Goal: Task Accomplishment & Management: Manage account settings

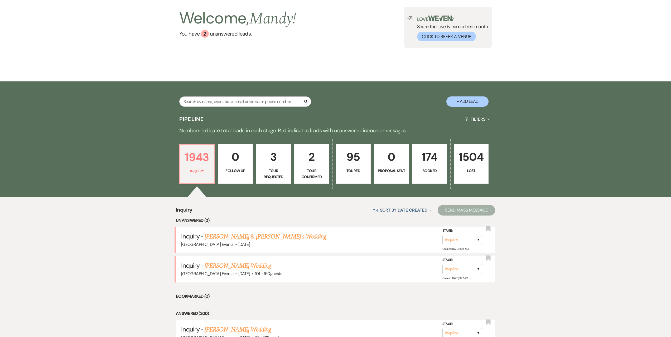
scroll to position [53, 0]
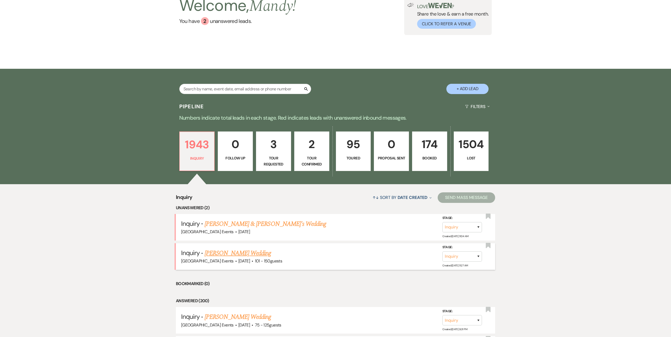
click at [239, 252] on link "[PERSON_NAME] Wedding" at bounding box center [237, 253] width 67 height 9
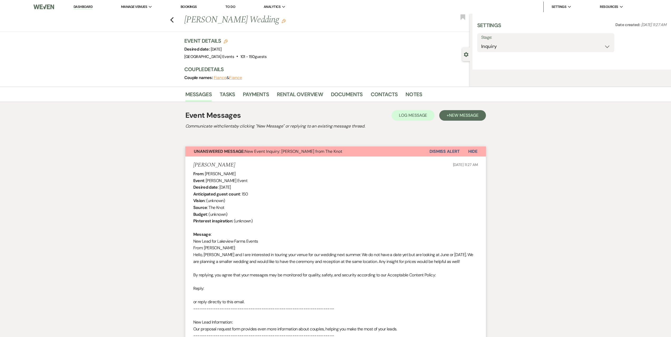
select select "2"
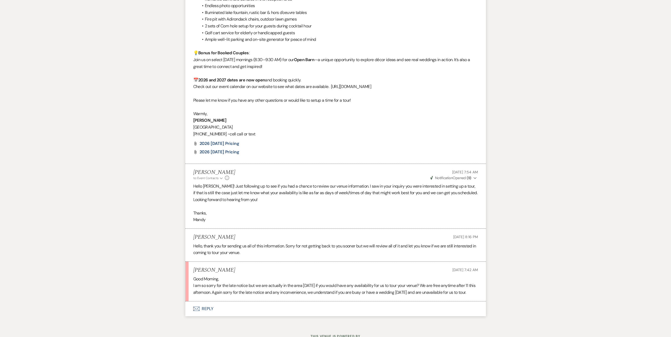
scroll to position [789, 0]
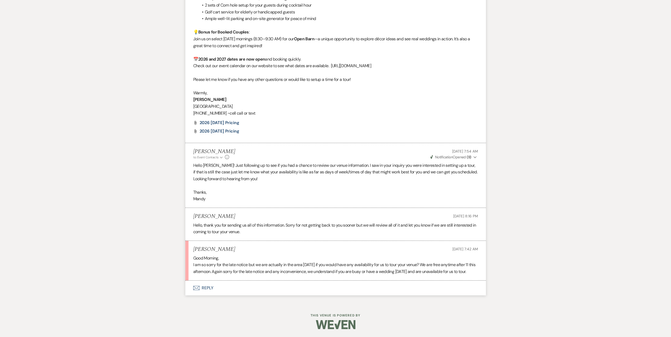
click at [230, 290] on button "Envelope Reply" at bounding box center [335, 288] width 300 height 15
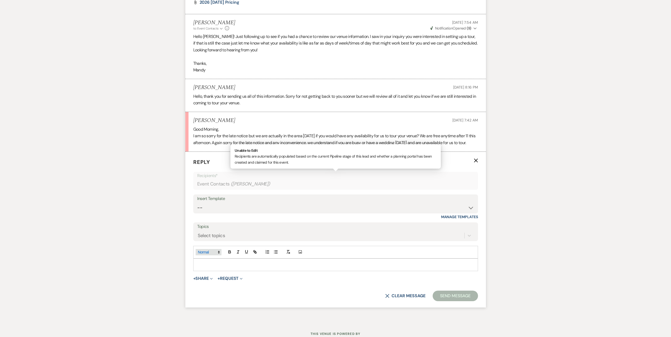
scroll to position [937, 0]
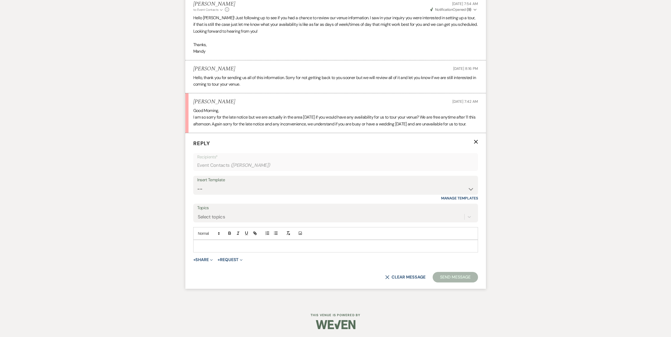
click at [258, 245] on p at bounding box center [335, 246] width 276 height 6
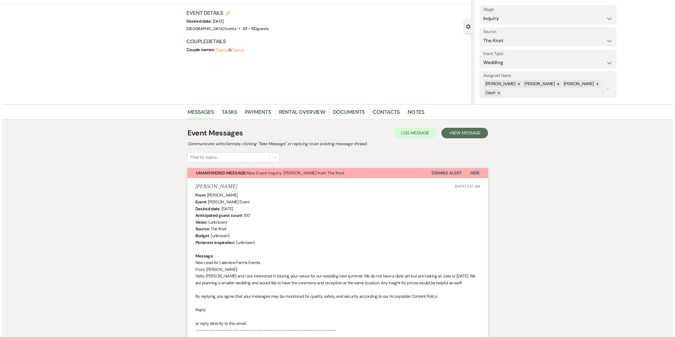
scroll to position [0, 0]
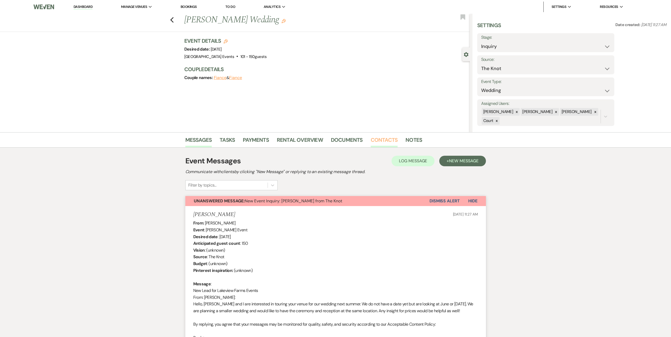
click at [377, 141] on link "Contacts" at bounding box center [384, 142] width 27 height 12
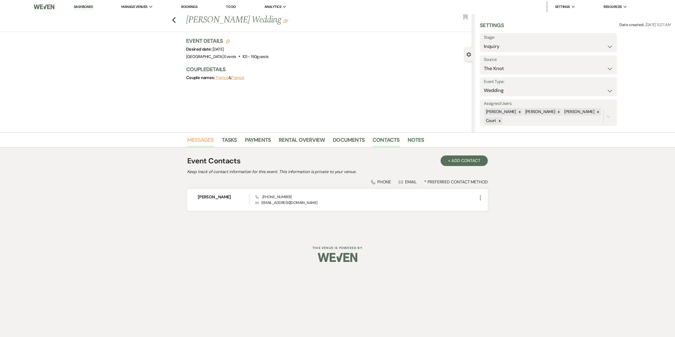
click at [209, 137] on link "Messages" at bounding box center [200, 142] width 27 height 12
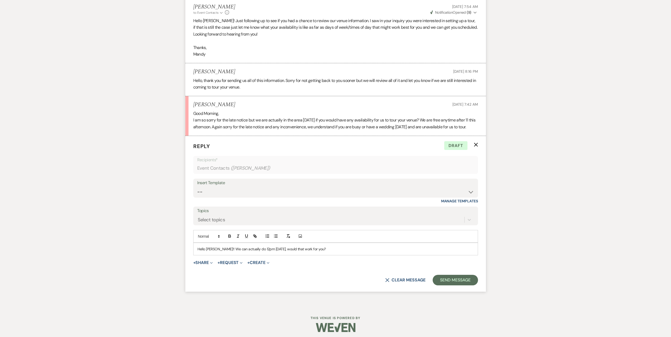
scroll to position [937, 0]
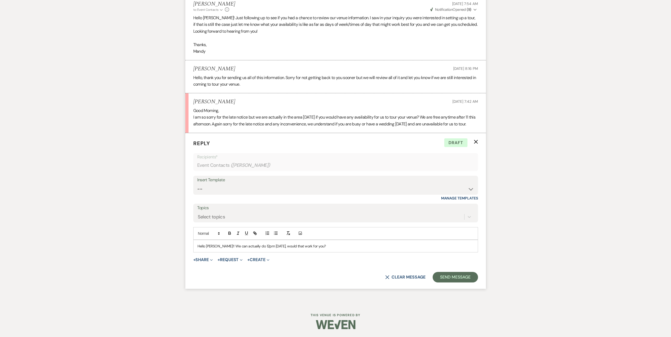
click at [324, 249] on p "Hello [PERSON_NAME]!! We can actually do 12pm [DATE], would that work for you?" at bounding box center [335, 246] width 276 height 6
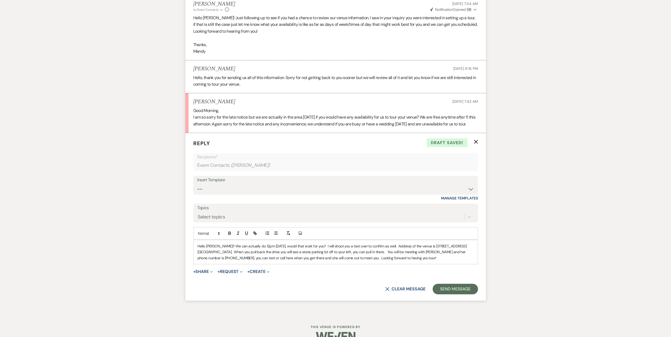
click at [406, 253] on p "Hello [PERSON_NAME]!! We can actually do 12pm [DATE], would that work for you? …" at bounding box center [335, 252] width 276 height 18
click at [472, 286] on button "Send Message" at bounding box center [454, 289] width 45 height 11
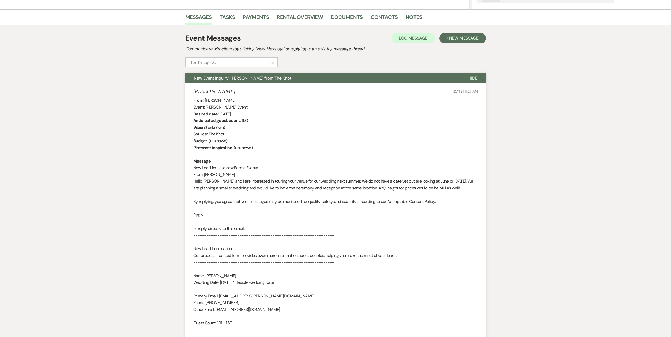
scroll to position [122, 0]
click at [386, 17] on link "Contacts" at bounding box center [384, 19] width 27 height 12
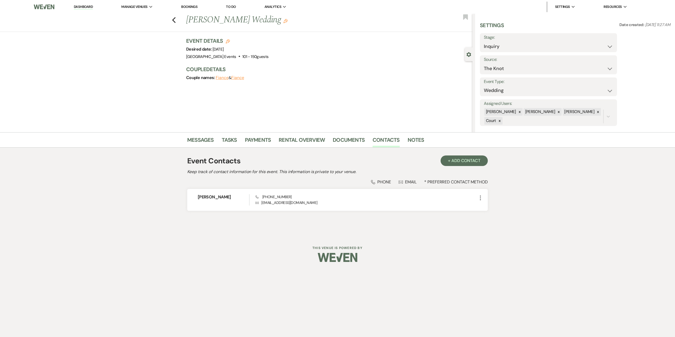
click at [177, 20] on div "Previous [PERSON_NAME] Wedding Edit Bookmark" at bounding box center [234, 23] width 475 height 18
click at [176, 20] on div "Previous [PERSON_NAME] Wedding Edit Bookmark" at bounding box center [234, 23] width 475 height 18
click at [174, 20] on icon "Previous" at bounding box center [174, 20] width 4 height 6
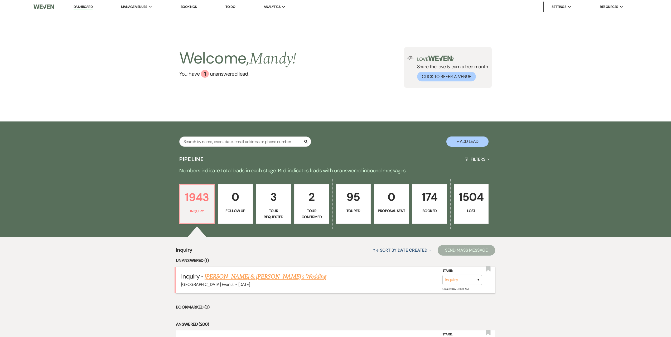
click at [225, 276] on link "[PERSON_NAME] & [PERSON_NAME]'s Wedding" at bounding box center [265, 276] width 122 height 9
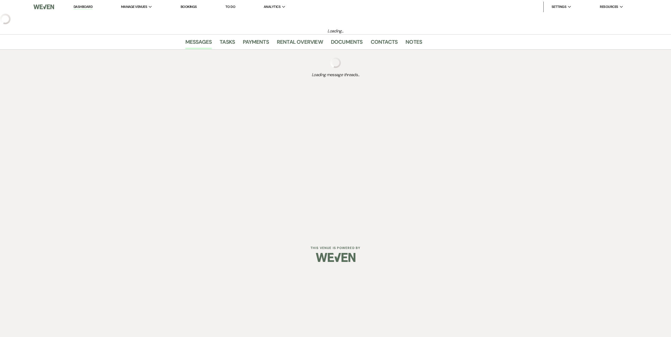
select select "5"
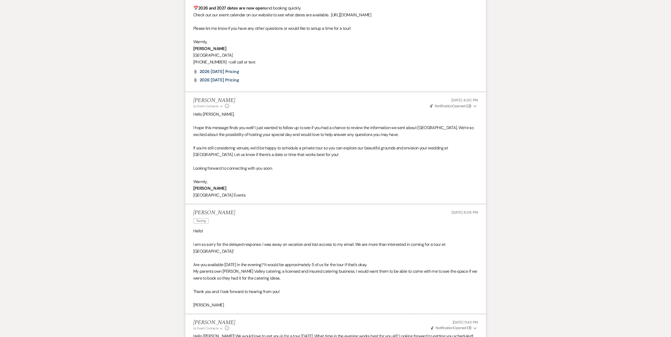
scroll to position [803, 0]
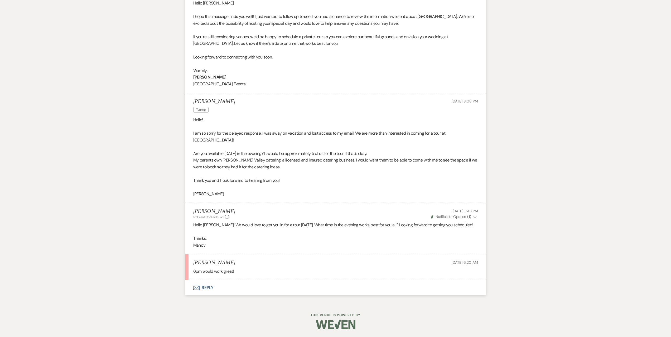
click at [226, 287] on button "Envelope Reply" at bounding box center [335, 287] width 300 height 15
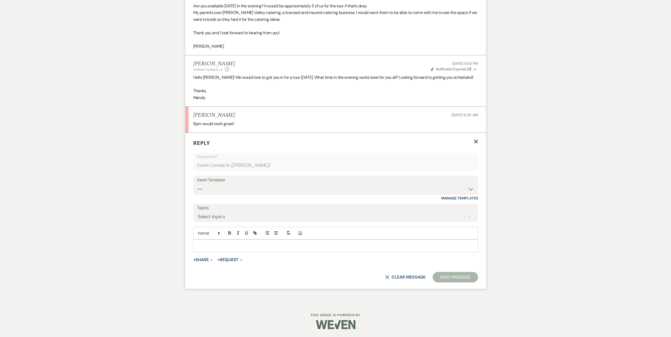
scroll to position [951, 0]
click at [236, 243] on p at bounding box center [335, 246] width 276 height 6
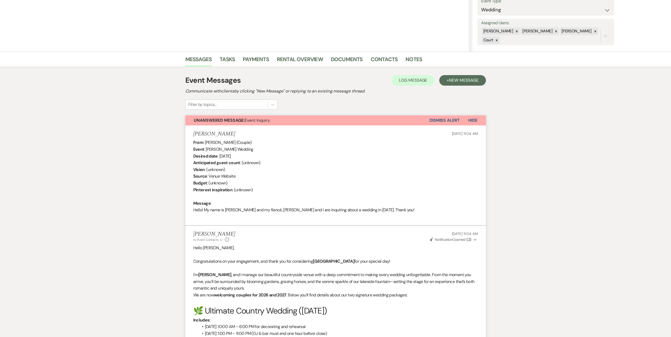
scroll to position [0, 0]
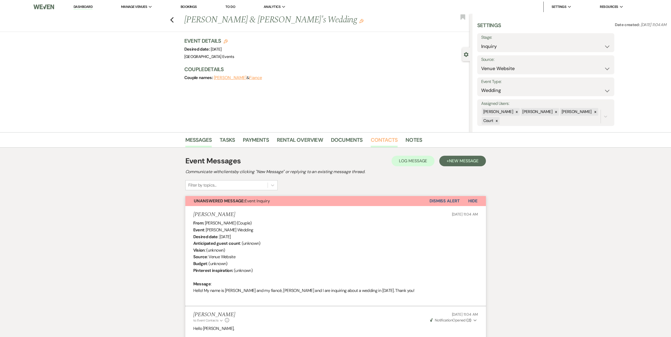
click at [385, 138] on link "Contacts" at bounding box center [384, 142] width 27 height 12
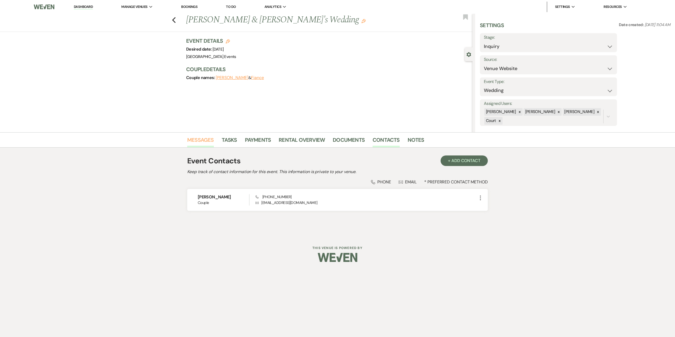
click at [204, 144] on link "Messages" at bounding box center [200, 142] width 27 height 12
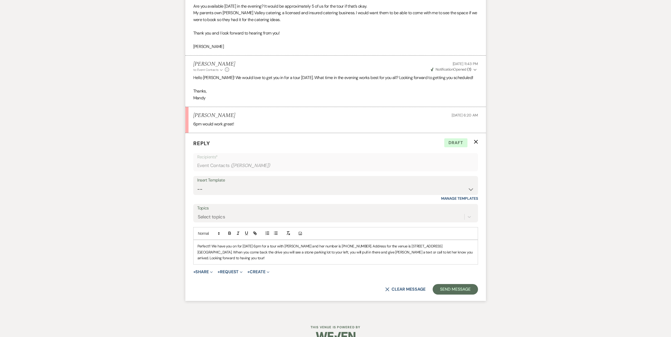
scroll to position [956, 0]
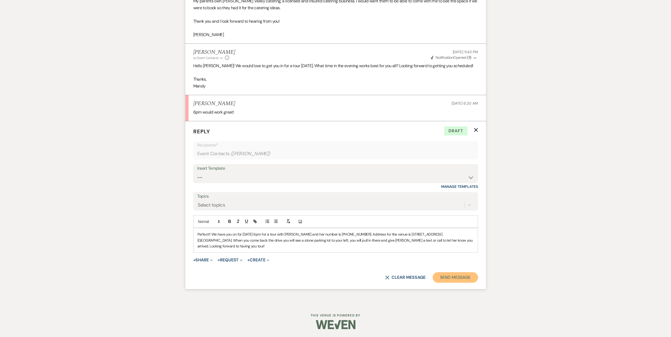
click at [461, 279] on button "Send Message" at bounding box center [454, 277] width 45 height 11
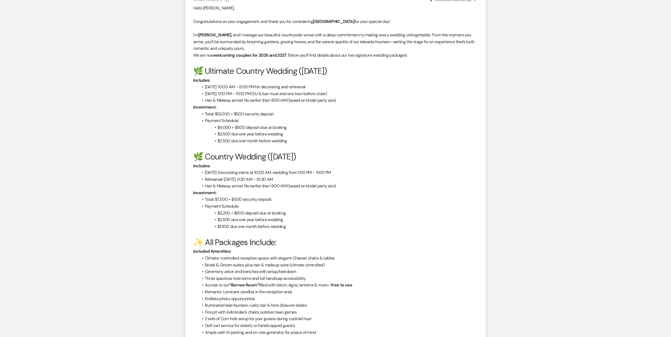
scroll to position [110, 0]
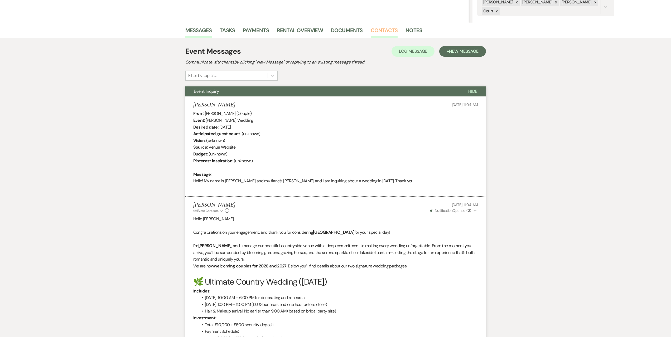
click at [386, 29] on link "Contacts" at bounding box center [384, 32] width 27 height 12
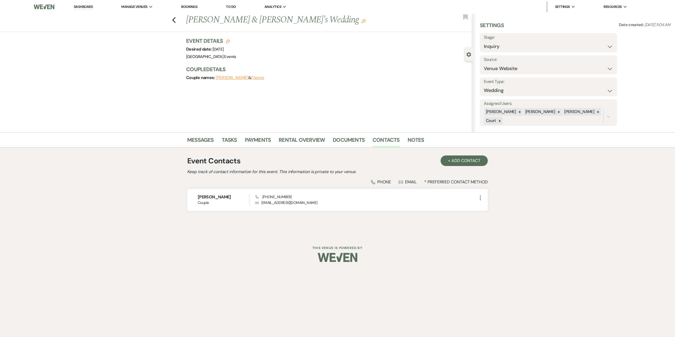
click at [169, 24] on div "Previous [PERSON_NAME] & [PERSON_NAME]'s Wedding Edit Bookmark" at bounding box center [234, 23] width 475 height 18
click at [174, 19] on use "button" at bounding box center [173, 20] width 3 height 6
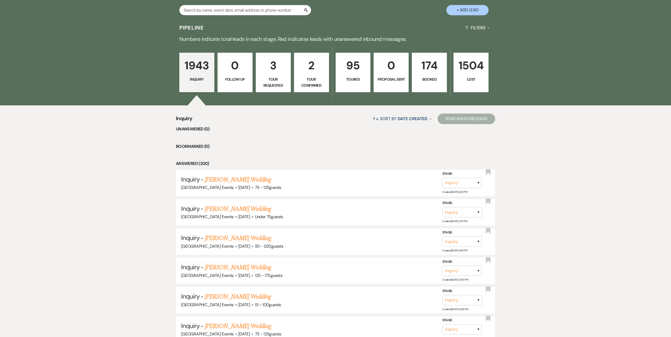
scroll to position [132, 0]
click at [272, 79] on p "Tour Requested" at bounding box center [273, 82] width 28 height 12
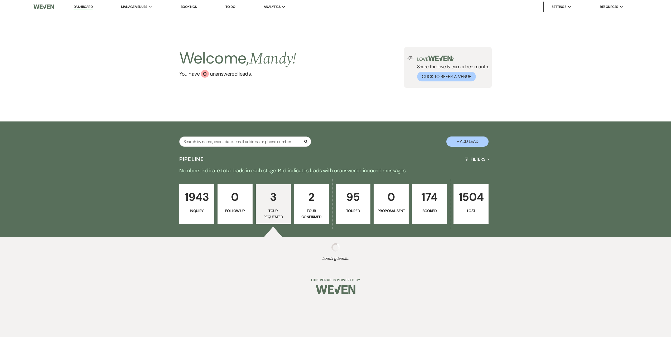
select select "2"
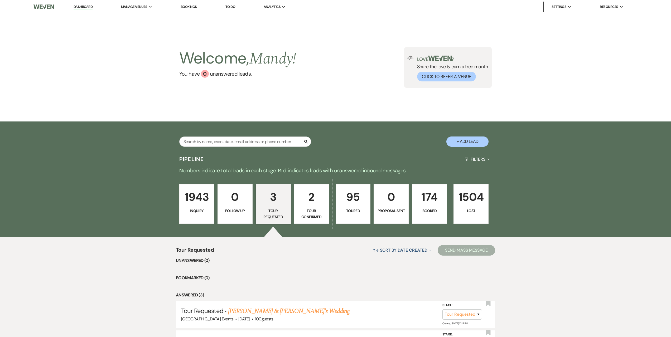
click at [198, 211] on p "Inquiry" at bounding box center [197, 211] width 28 height 6
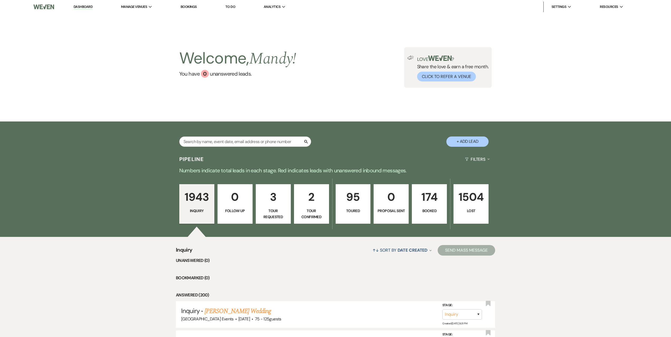
click at [201, 192] on p "1943" at bounding box center [197, 197] width 28 height 18
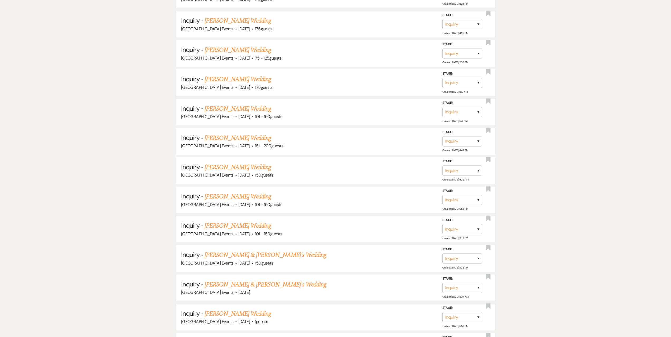
scroll to position [659, 0]
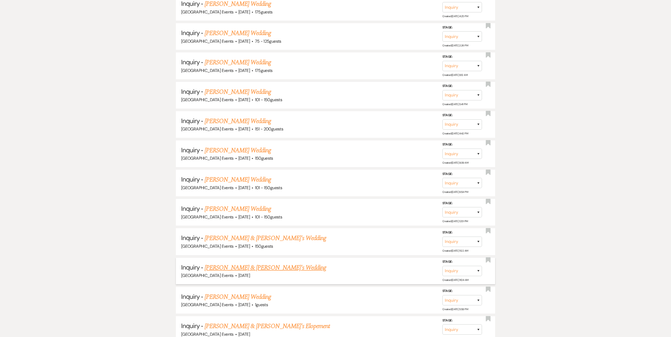
click at [234, 266] on link "[PERSON_NAME] & [PERSON_NAME]'s Wedding" at bounding box center [265, 267] width 122 height 9
select select "5"
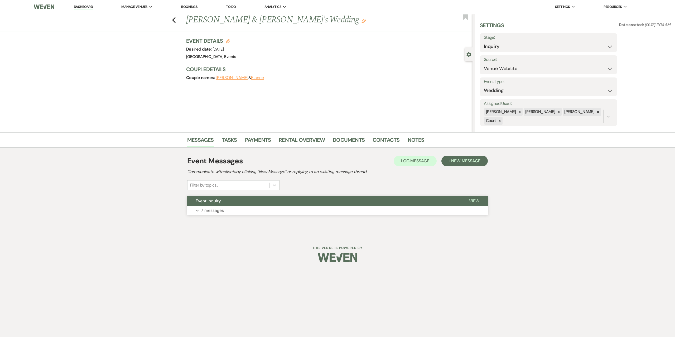
click at [231, 214] on button "Expand 7 messages" at bounding box center [337, 210] width 300 height 9
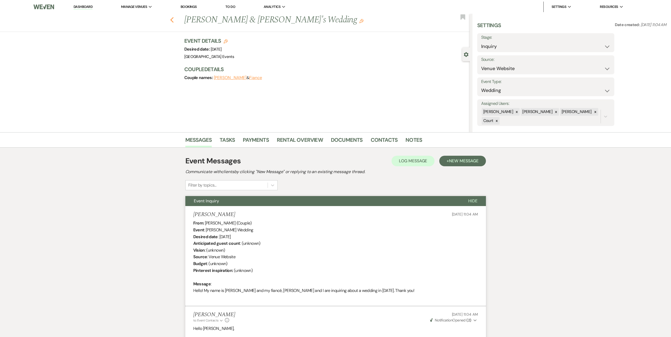
click at [174, 18] on icon "Previous" at bounding box center [172, 20] width 4 height 6
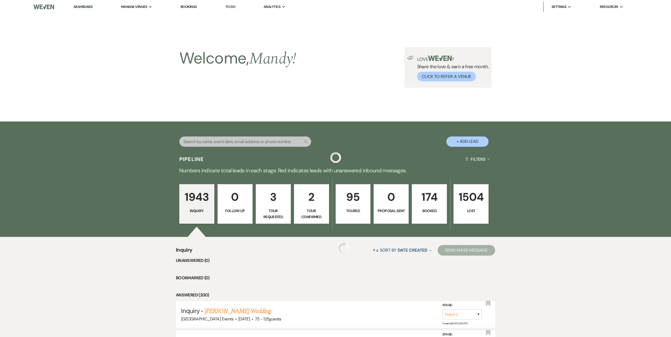
scroll to position [659, 0]
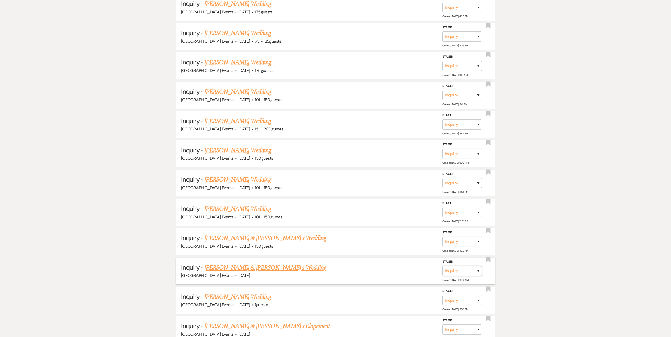
click at [455, 266] on select "Inquiry Follow Up Tour Requested Tour Confirmed Toured Proposal Sent Booked Lost" at bounding box center [462, 271] width 40 height 10
select select "4"
click at [442, 266] on select "Inquiry Follow Up Tour Requested Tour Confirmed Toured Proposal Sent Booked Lost" at bounding box center [462, 271] width 40 height 10
click at [470, 269] on button "Save" at bounding box center [471, 271] width 26 height 11
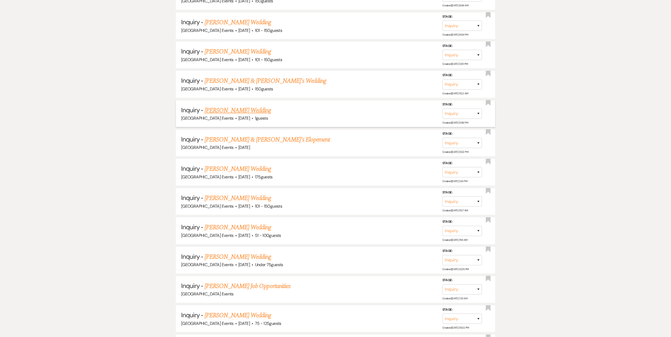
scroll to position [817, 0]
click at [442, 201] on h5 "Inquiry · [PERSON_NAME] Wedding" at bounding box center [335, 197] width 309 height 9
click at [449, 201] on select "Inquiry Follow Up Tour Requested Tour Confirmed Toured Proposal Sent Booked Lost" at bounding box center [462, 201] width 40 height 10
select select "4"
click at [442, 196] on select "Inquiry Follow Up Tour Requested Tour Confirmed Toured Proposal Sent Booked Lost" at bounding box center [462, 201] width 40 height 10
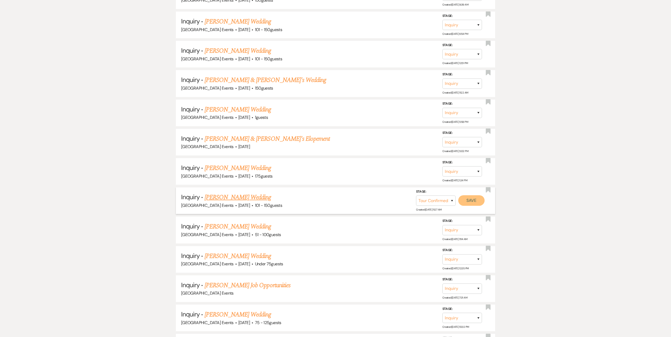
click at [467, 201] on button "Save" at bounding box center [471, 200] width 26 height 11
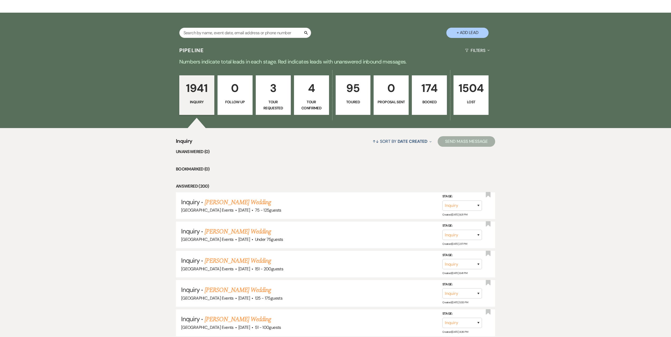
scroll to position [53, 0]
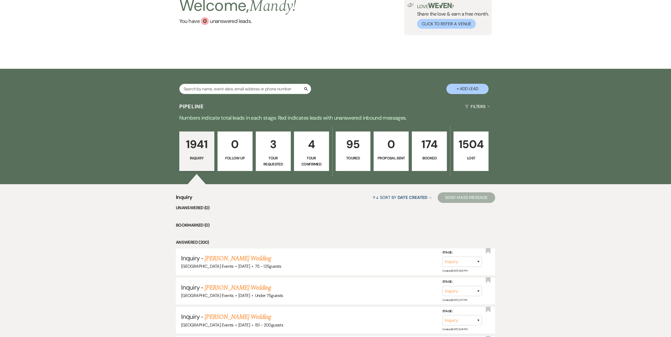
click at [262, 141] on p "3" at bounding box center [273, 144] width 28 height 18
select select "2"
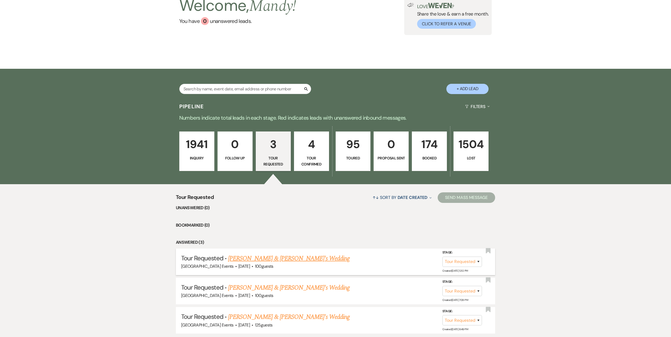
click at [287, 260] on link "[PERSON_NAME] & [PERSON_NAME]'s Wedding" at bounding box center [289, 258] width 122 height 9
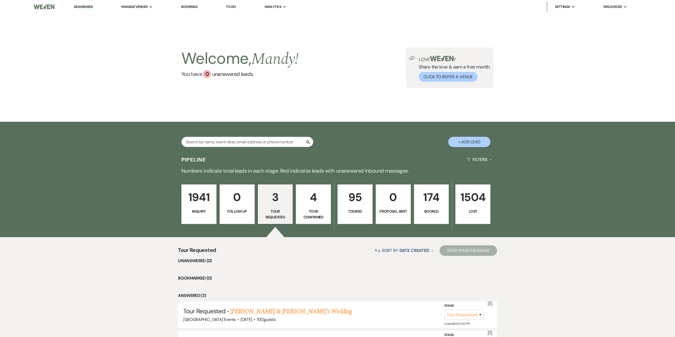
select select "2"
select select "5"
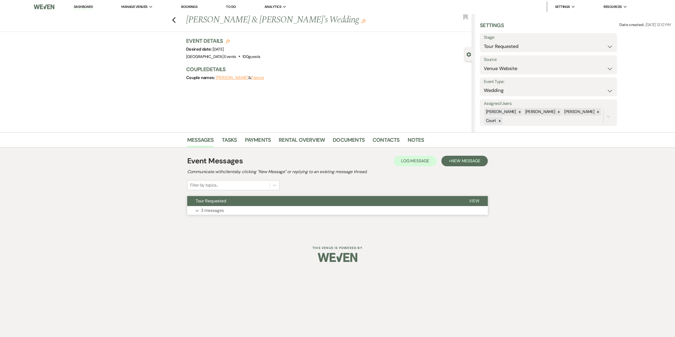
click at [235, 213] on button "Expand 3 messages" at bounding box center [337, 210] width 300 height 9
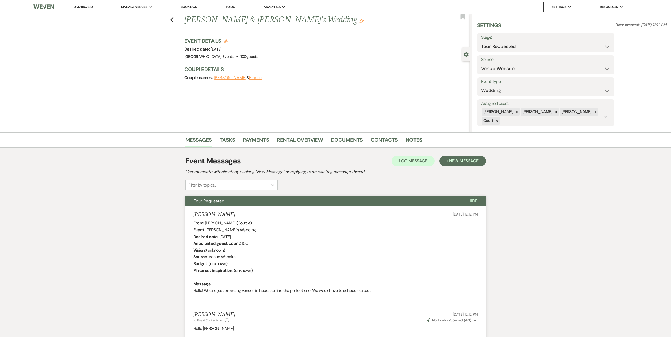
click at [176, 19] on div "Previous [PERSON_NAME] & [PERSON_NAME]'s Wedding Edit Bookmark" at bounding box center [233, 23] width 472 height 18
click at [173, 19] on use "button" at bounding box center [171, 20] width 3 height 6
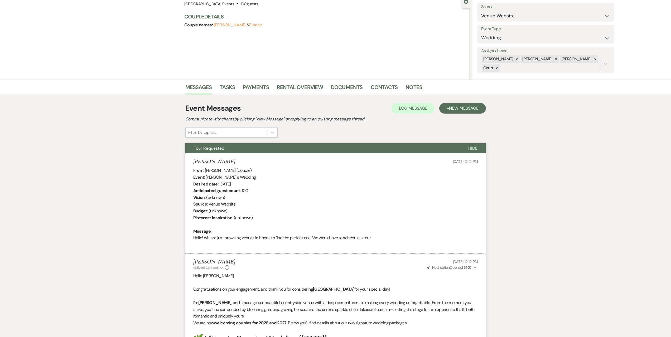
select select "2"
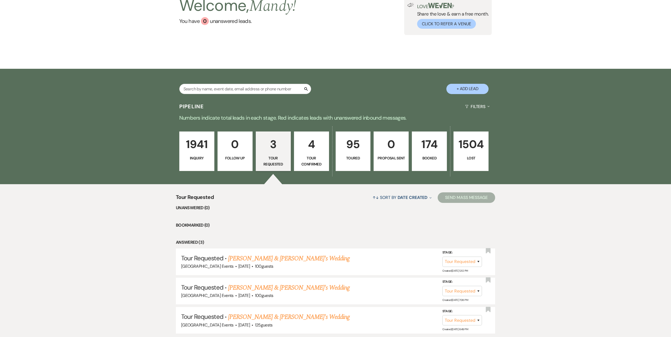
click at [306, 150] on p "4" at bounding box center [311, 144] width 28 height 18
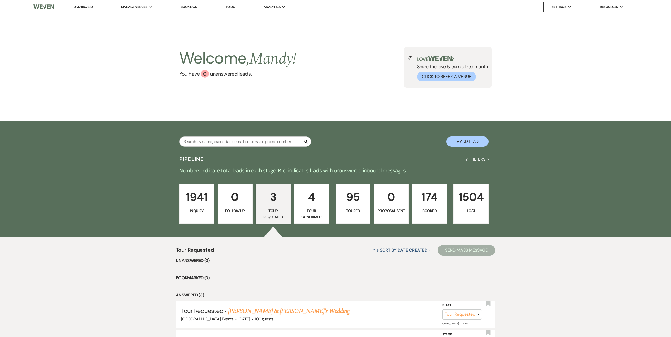
select select "4"
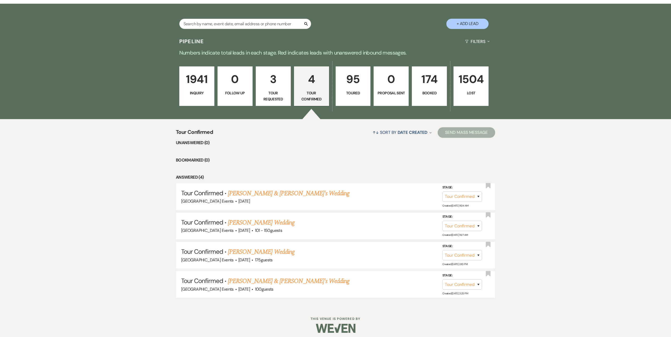
scroll to position [121, 0]
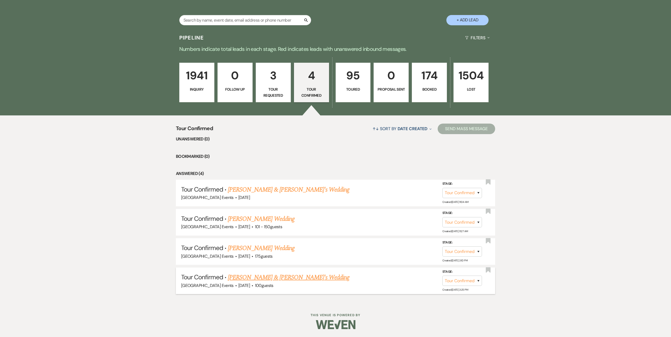
click at [288, 274] on link "[PERSON_NAME] & [PERSON_NAME]'s Wedding" at bounding box center [289, 277] width 122 height 9
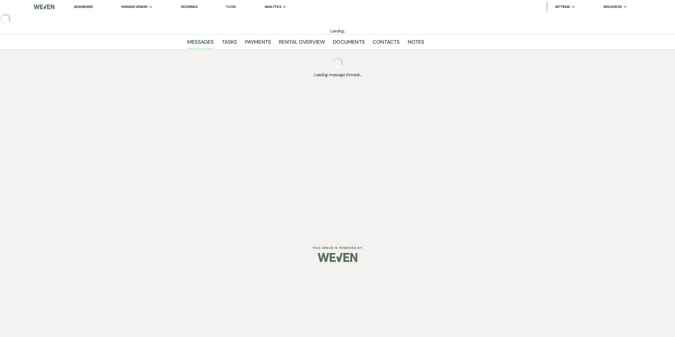
select select "4"
select select "5"
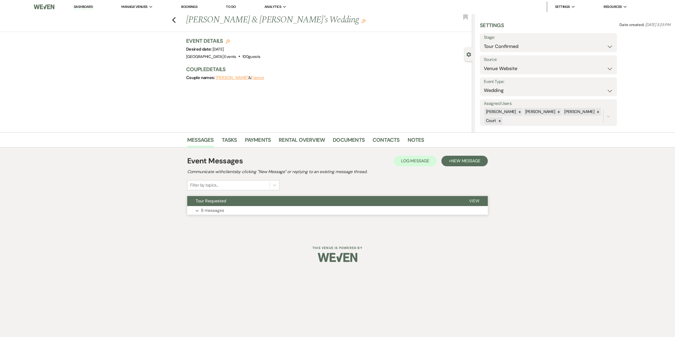
click at [262, 209] on button "Expand 8 messages" at bounding box center [337, 210] width 300 height 9
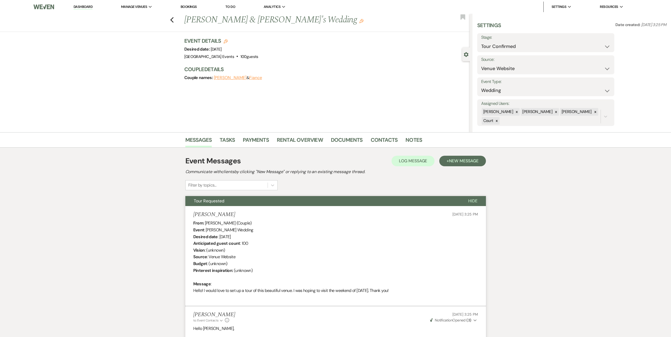
click at [176, 20] on div "Previous [PERSON_NAME] & [PERSON_NAME]'s Wedding Edit Bookmark" at bounding box center [233, 23] width 472 height 18
click at [173, 22] on use "button" at bounding box center [171, 20] width 3 height 6
select select "4"
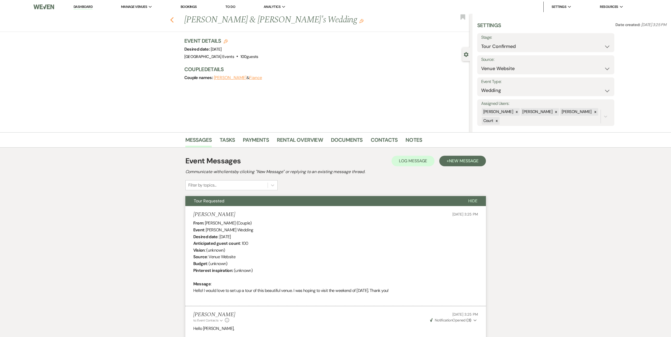
select select "4"
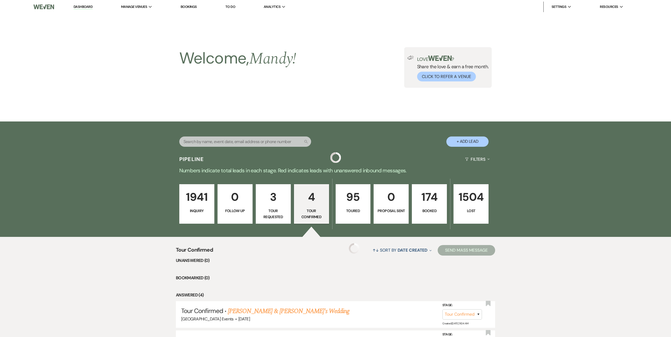
scroll to position [121, 0]
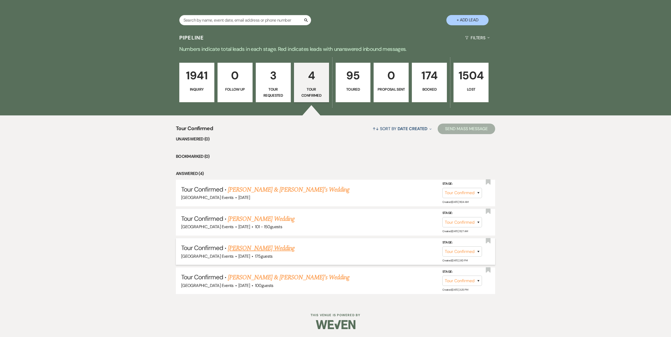
click at [282, 247] on link "[PERSON_NAME] Wedding" at bounding box center [261, 247] width 67 height 9
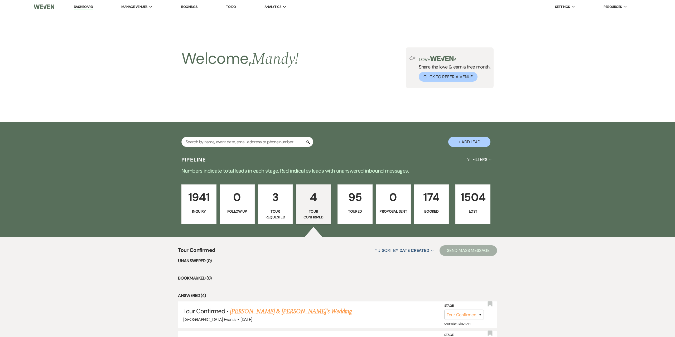
select select "4"
select select "5"
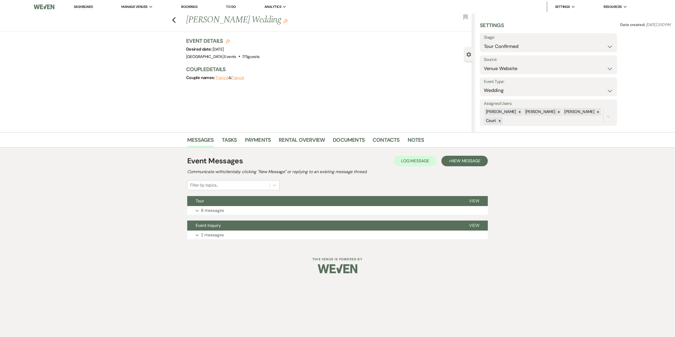
click at [176, 23] on div "Previous [PERSON_NAME] Wedding Edit Bookmark" at bounding box center [234, 23] width 475 height 18
click at [175, 21] on icon "Previous" at bounding box center [174, 20] width 4 height 6
select select "4"
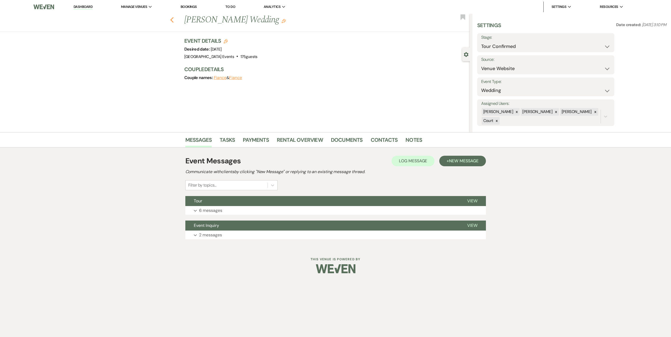
select select "4"
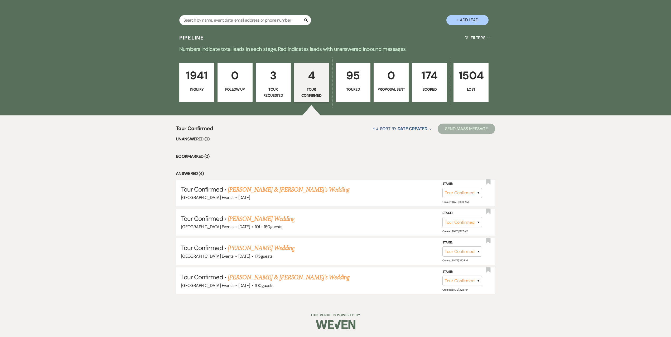
click at [422, 80] on p "174" at bounding box center [429, 76] width 28 height 18
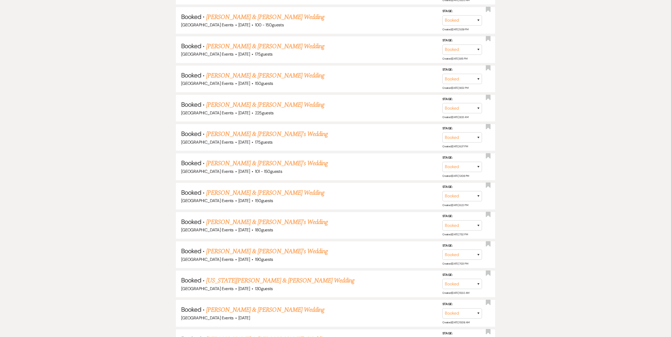
scroll to position [707, 0]
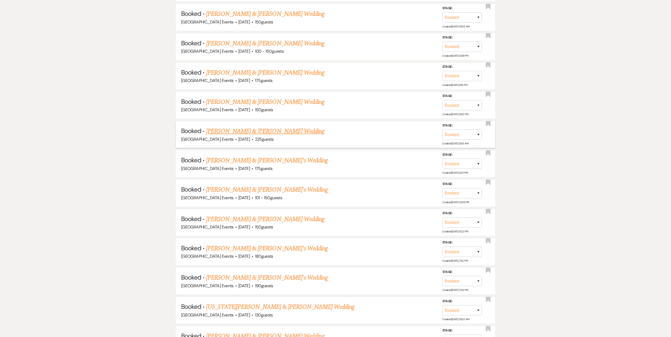
click at [268, 129] on link "[PERSON_NAME] & [PERSON_NAME] Wedding" at bounding box center [265, 130] width 118 height 9
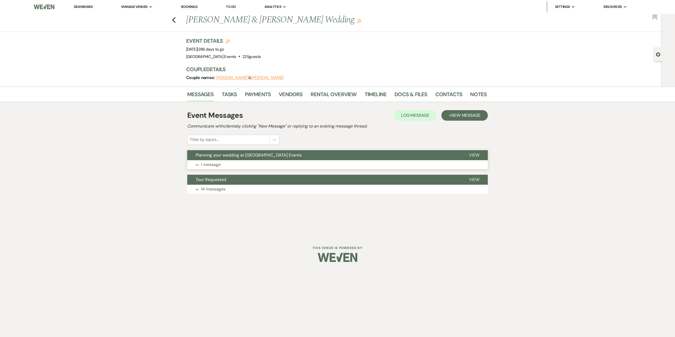
click at [249, 166] on button "Expand 1 message" at bounding box center [337, 164] width 300 height 9
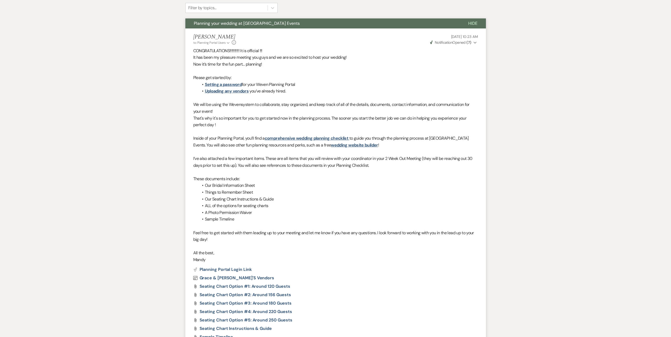
scroll to position [259, 0]
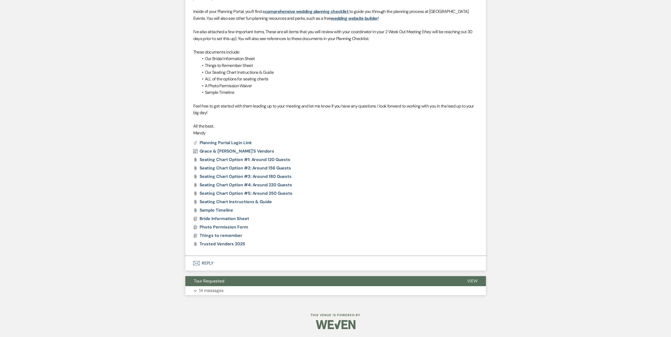
click at [280, 287] on button "Expand 14 messages" at bounding box center [335, 290] width 300 height 9
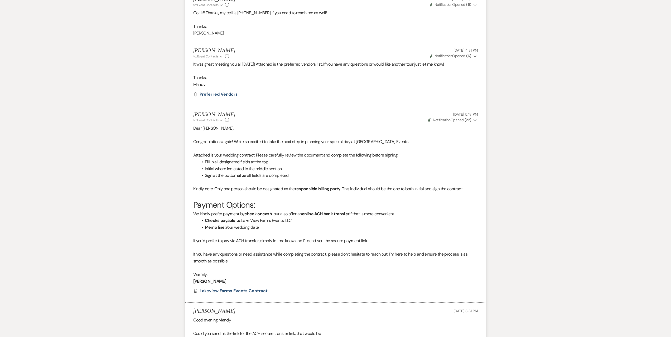
scroll to position [1558, 0]
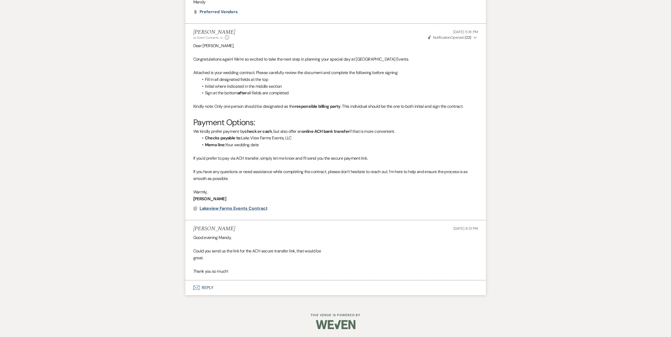
click at [215, 209] on span "Lakeview Farms Events Contract" at bounding box center [233, 209] width 68 height 6
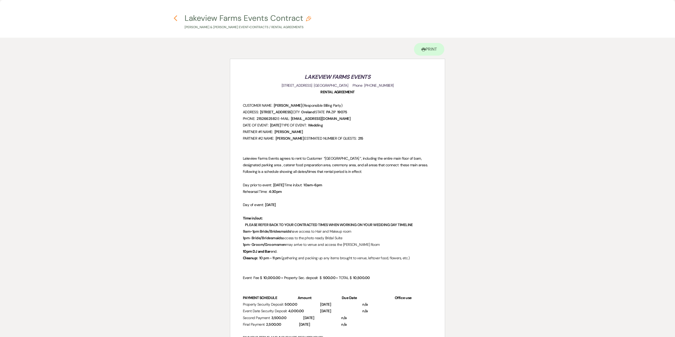
click at [176, 15] on icon "Previous" at bounding box center [175, 18] width 4 height 6
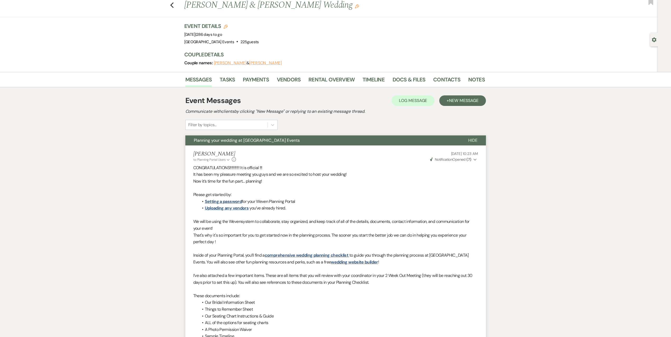
scroll to position [0, 0]
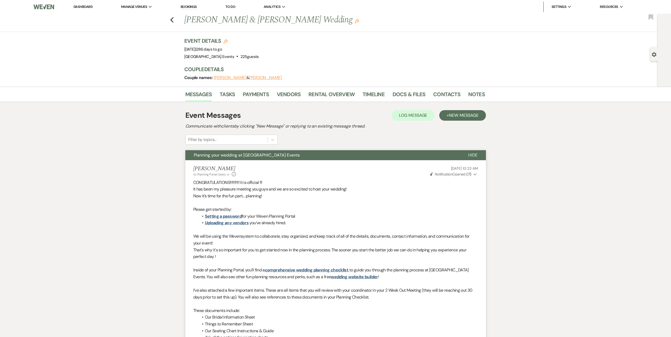
click at [78, 7] on link "Dashboard" at bounding box center [83, 6] width 19 height 4
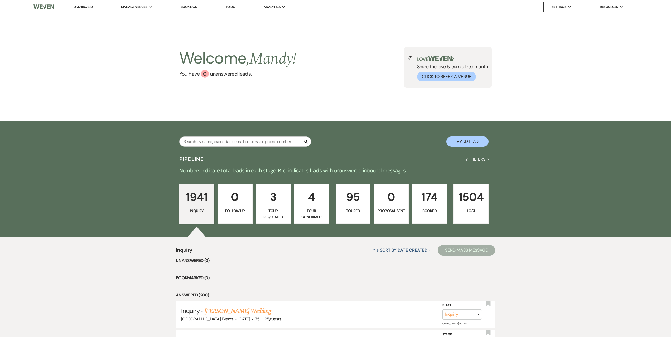
click at [435, 209] on p "Booked" at bounding box center [429, 211] width 28 height 6
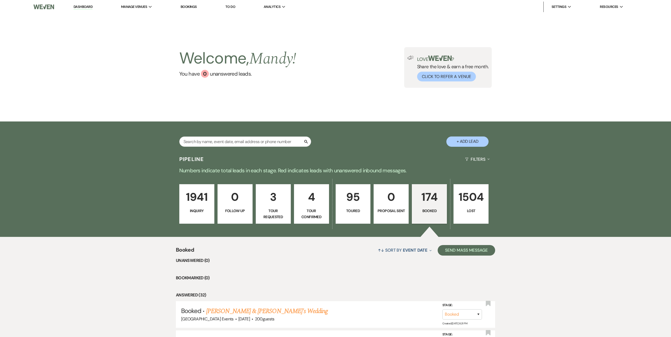
click at [195, 202] on p "1941" at bounding box center [197, 197] width 28 height 18
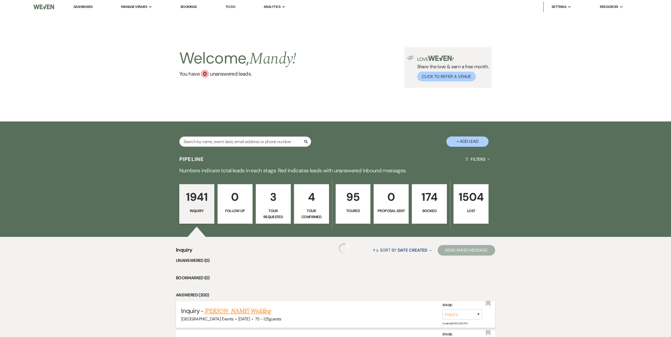
scroll to position [79, 0]
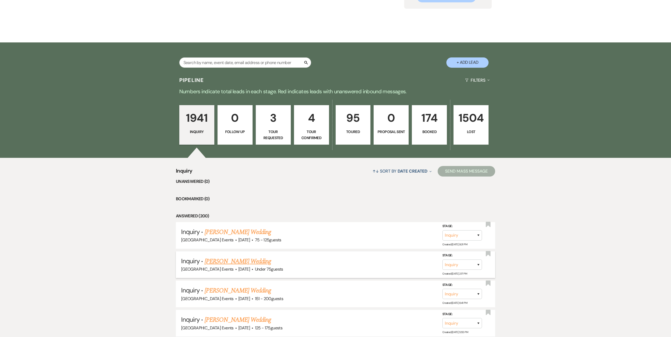
click at [212, 261] on link "[PERSON_NAME] Wedding" at bounding box center [237, 261] width 67 height 9
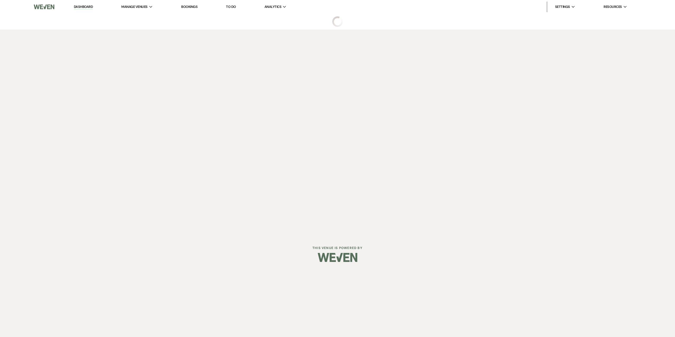
select select "3"
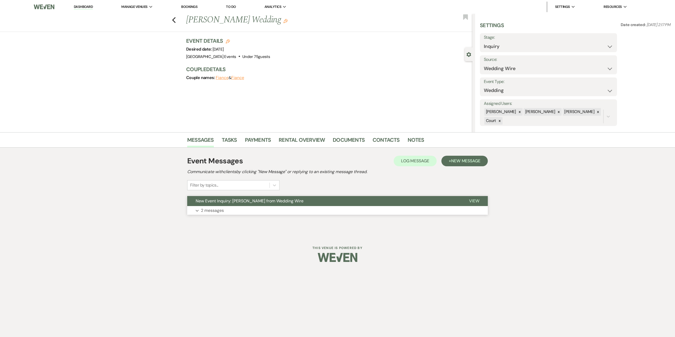
click at [208, 208] on p "2 messages" at bounding box center [212, 210] width 23 height 7
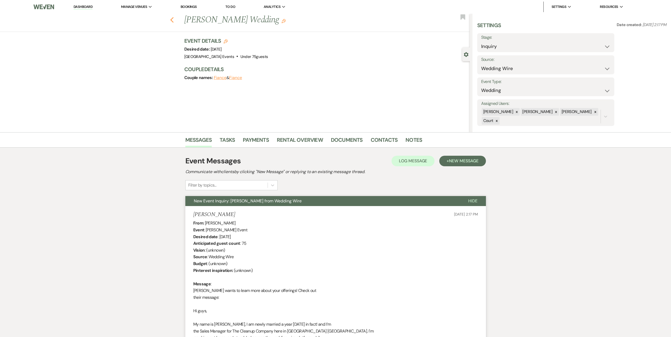
click at [174, 20] on icon "Previous" at bounding box center [172, 20] width 4 height 6
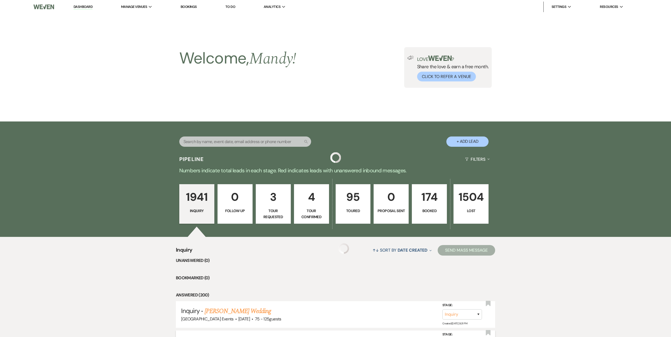
scroll to position [79, 0]
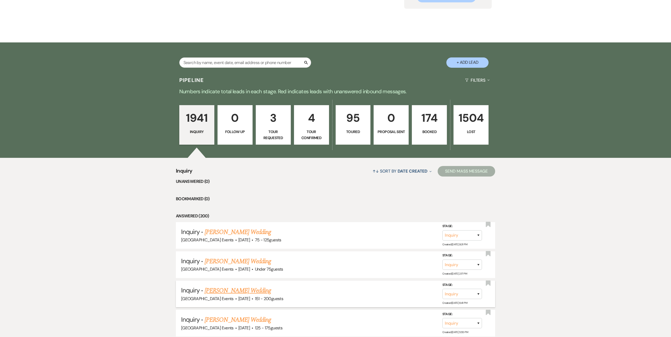
click at [243, 289] on link "[PERSON_NAME] Wedding" at bounding box center [237, 290] width 67 height 9
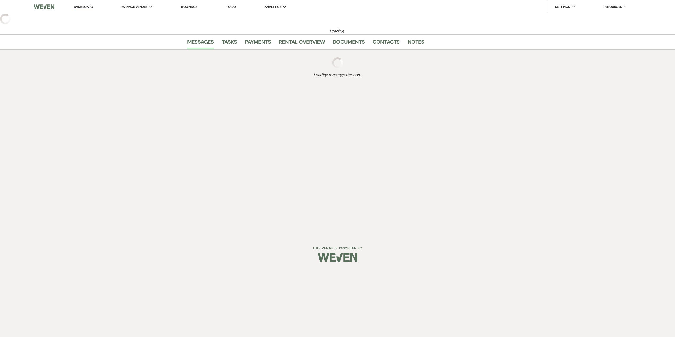
select select "2"
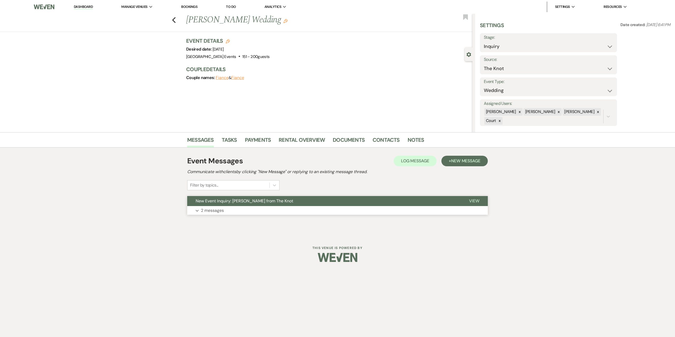
click at [244, 211] on button "Expand 2 messages" at bounding box center [337, 210] width 300 height 9
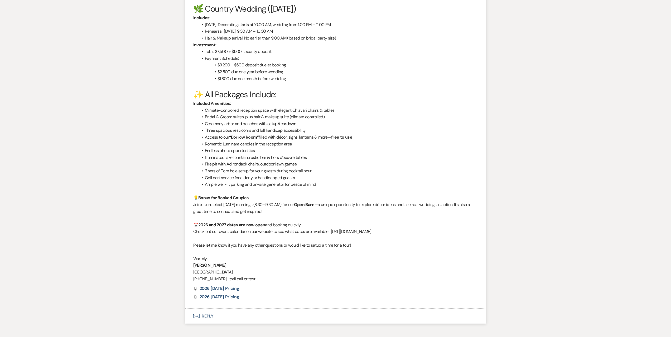
scroll to position [652, 0]
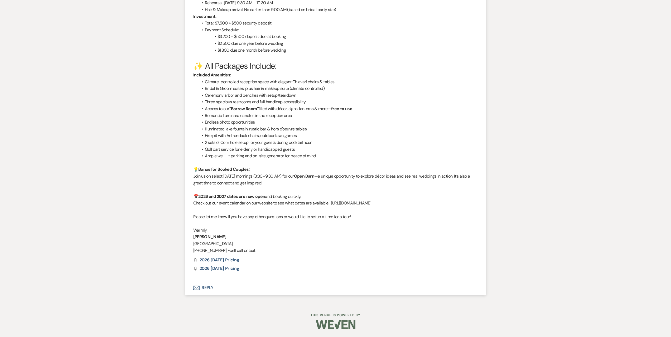
click at [273, 287] on button "Envelope Reply" at bounding box center [335, 287] width 300 height 15
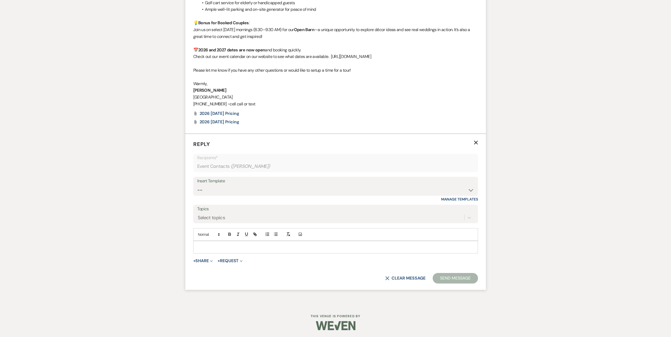
scroll to position [800, 0]
click at [248, 192] on select "-- Seating Chart [PERSON_NAME] Weven Portal Introduction Payment Template Follo…" at bounding box center [335, 189] width 277 height 10
select select "5995"
click at [197, 184] on select "-- Seating Chart [PERSON_NAME] Weven Portal Introduction Payment Template Follo…" at bounding box center [335, 189] width 277 height 10
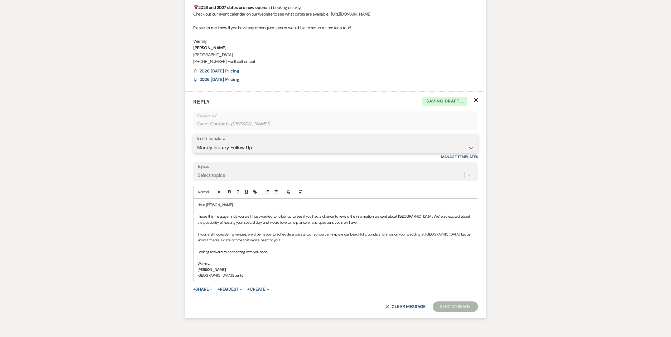
scroll to position [870, 0]
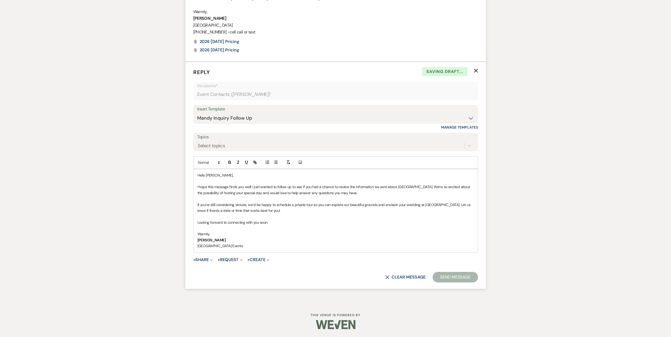
click at [447, 278] on button "Send Message" at bounding box center [454, 277] width 45 height 11
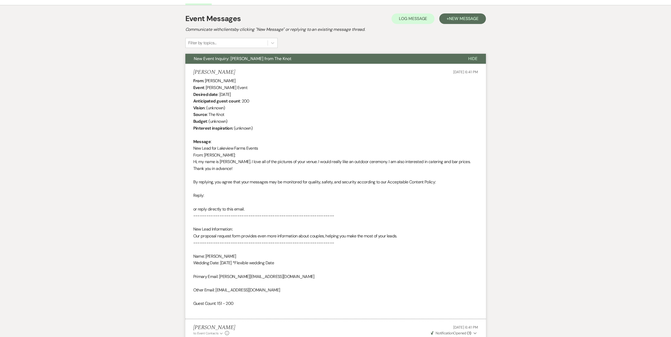
scroll to position [0, 0]
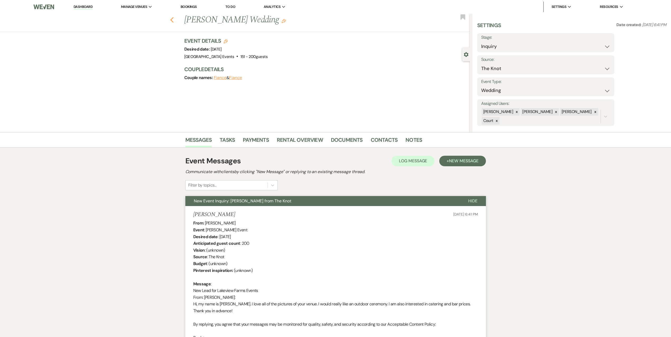
click at [174, 19] on icon "Previous" at bounding box center [172, 20] width 4 height 6
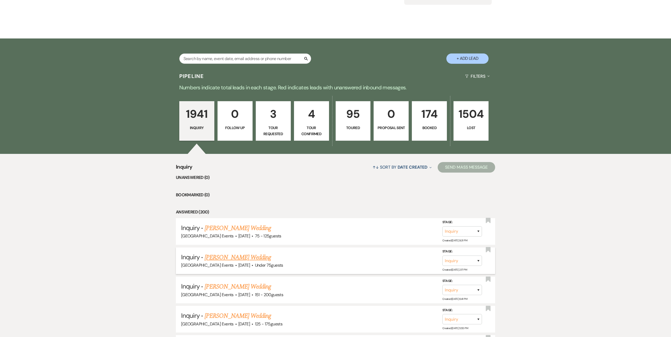
scroll to position [132, 0]
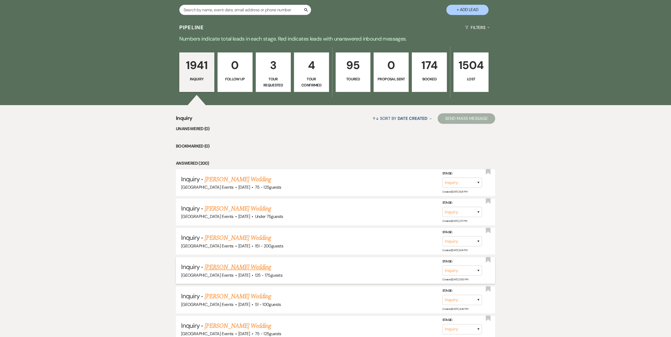
click at [236, 267] on link "[PERSON_NAME] Wedding" at bounding box center [237, 266] width 67 height 9
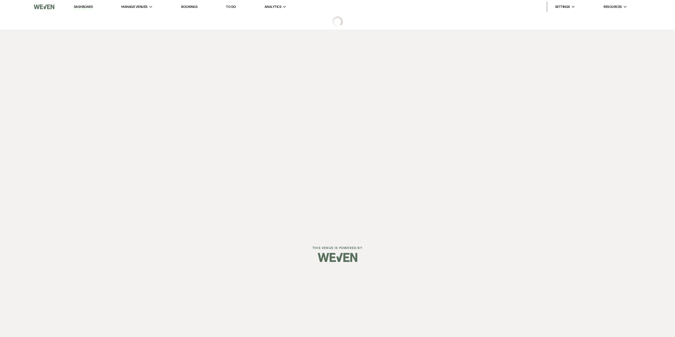
select select "3"
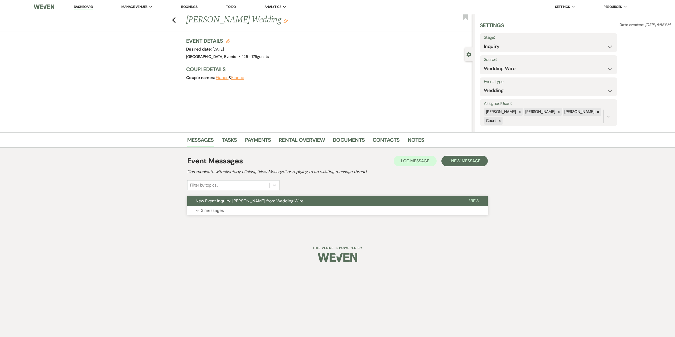
click at [220, 209] on p "3 messages" at bounding box center [212, 210] width 23 height 7
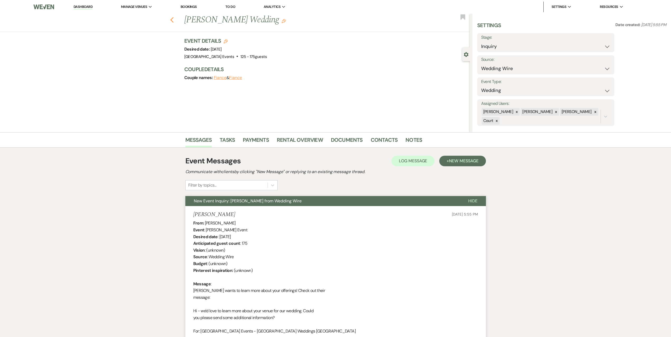
click at [173, 22] on use "button" at bounding box center [171, 20] width 3 height 6
